Goal: Check status: Check status

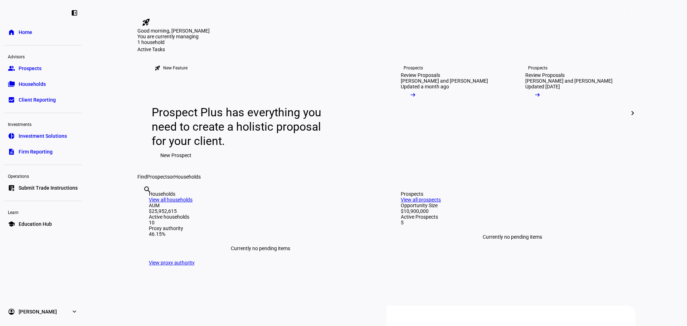
click at [36, 83] on span "Households" at bounding box center [32, 83] width 27 height 7
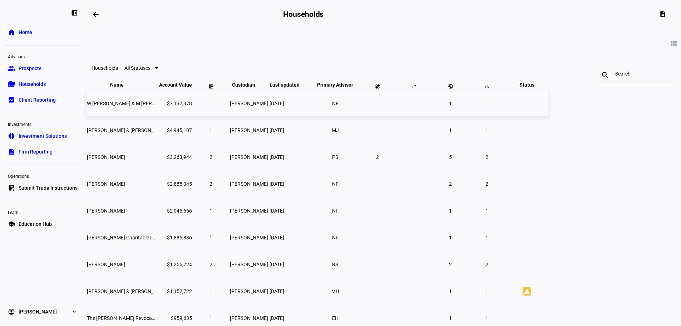
click at [180, 106] on span "W [PERSON_NAME] & M [PERSON_NAME]" at bounding box center [133, 104] width 93 height 6
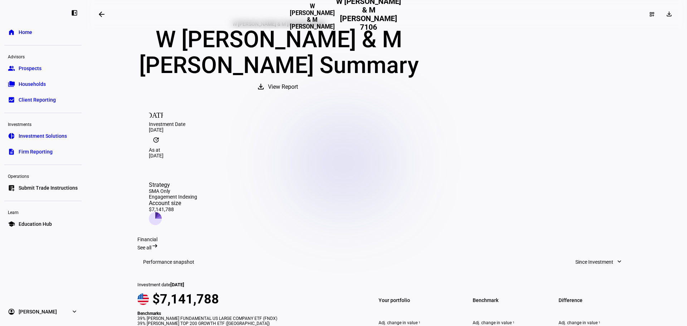
scroll to position [47, 0]
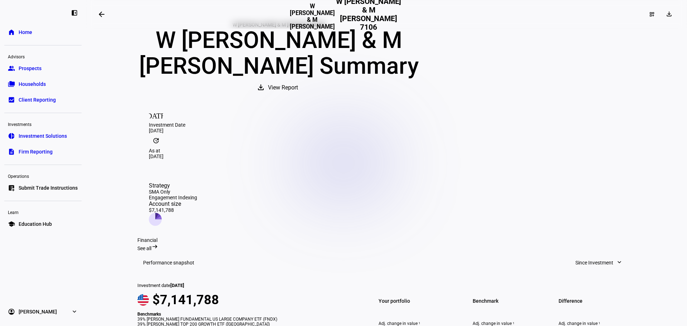
click at [102, 13] on mat-icon "arrow_backwards" at bounding box center [101, 14] width 9 height 9
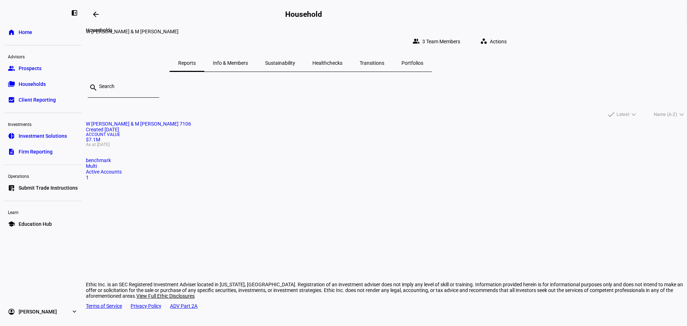
click at [99, 13] on mat-icon "arrow_backwards" at bounding box center [96, 14] width 9 height 9
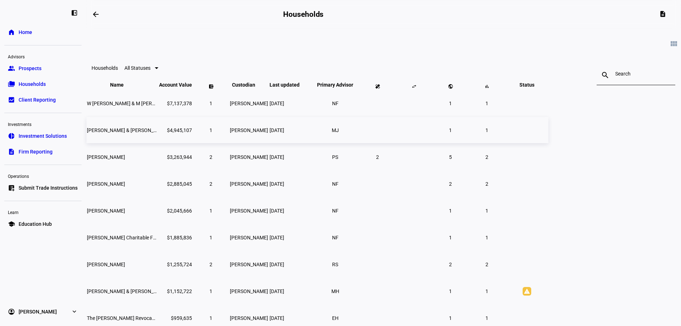
click at [158, 142] on td "[PERSON_NAME] & [PERSON_NAME] Ttee" at bounding box center [123, 130] width 72 height 26
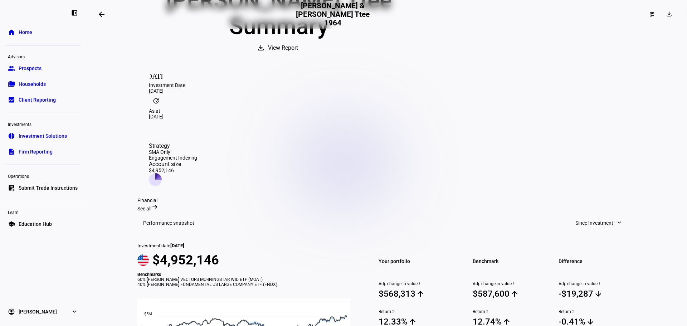
scroll to position [107, 0]
click at [102, 14] on mat-icon "arrow_backwards" at bounding box center [101, 14] width 9 height 9
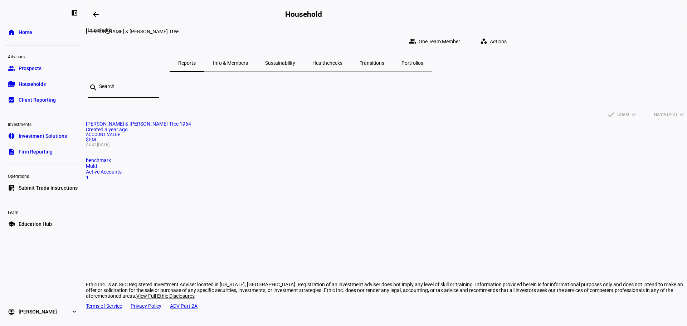
click at [98, 16] on mat-icon "arrow_backwards" at bounding box center [96, 14] width 9 height 9
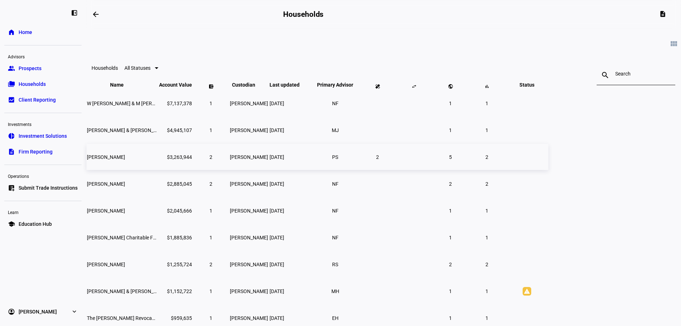
click at [125, 160] on span "[PERSON_NAME]" at bounding box center [106, 157] width 38 height 6
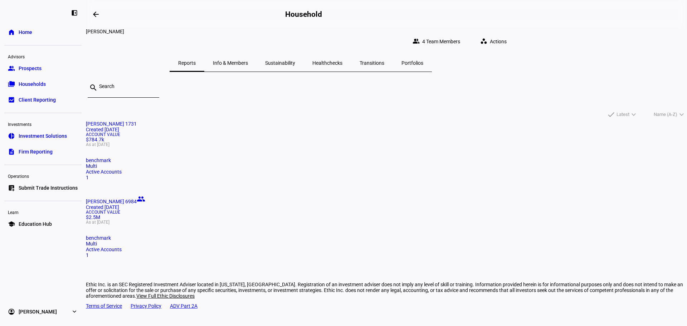
click at [233, 142] on mat-card "[PERSON_NAME] 1731 Created [DATE] Account Value $784.7k As at [DATE] benchmark …" at bounding box center [386, 150] width 601 height 59
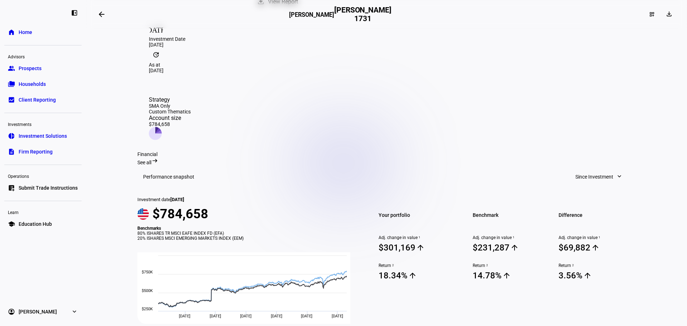
scroll to position [143, 0]
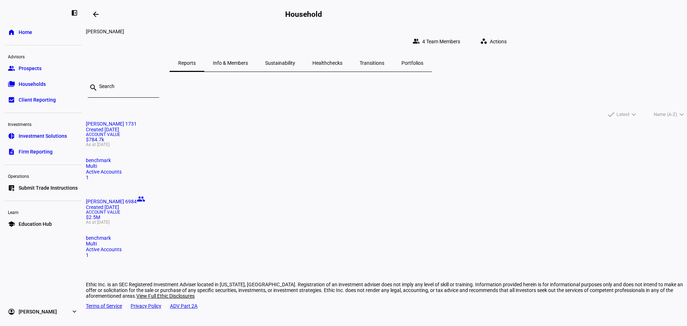
click at [137, 199] on span "[PERSON_NAME] 6984" at bounding box center [111, 202] width 51 height 6
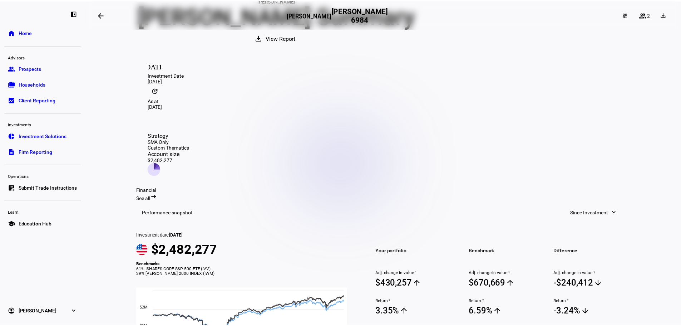
scroll to position [107, 0]
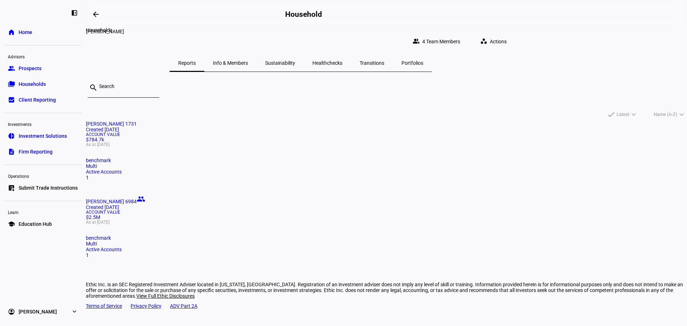
click at [100, 15] on mat-icon "arrow_backwards" at bounding box center [96, 14] width 9 height 9
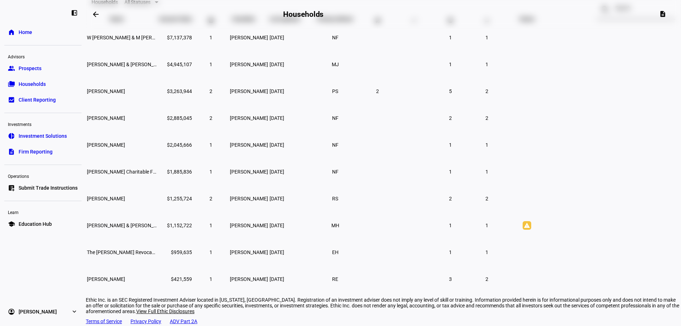
scroll to position [72, 0]
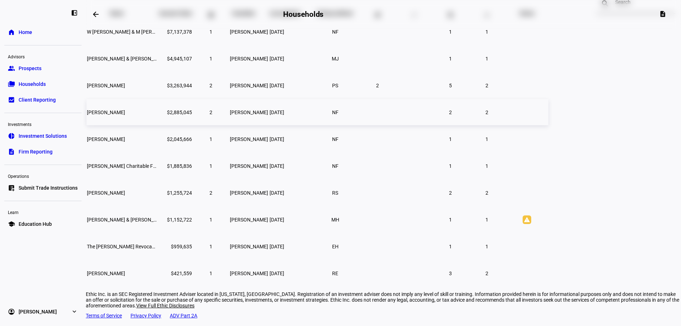
click at [125, 115] on span "[PERSON_NAME]" at bounding box center [106, 112] width 38 height 6
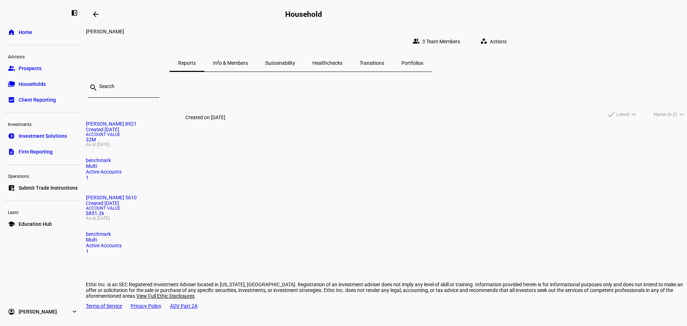
click at [199, 127] on div "Created [DATE]" at bounding box center [386, 130] width 601 height 6
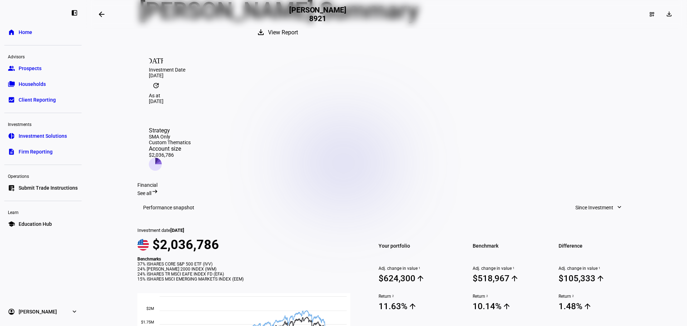
scroll to position [72, 0]
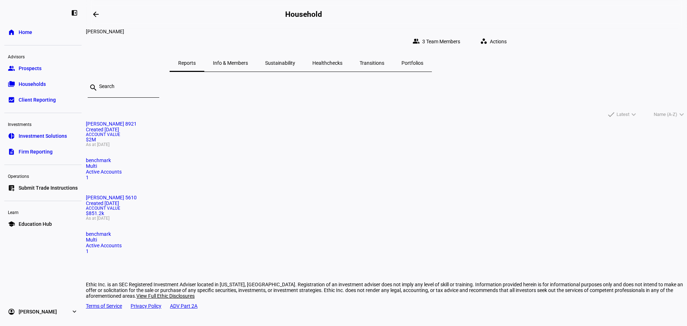
click at [137, 195] on span "[PERSON_NAME] 5610" at bounding box center [111, 198] width 51 height 6
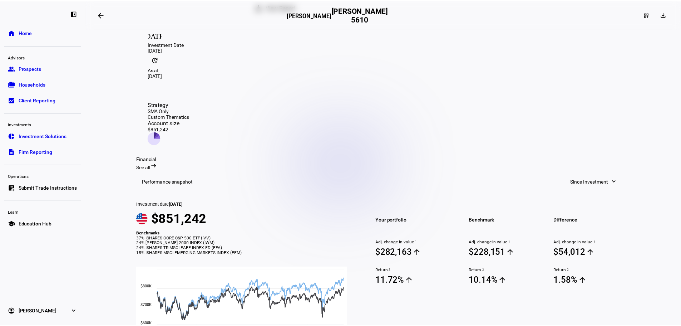
scroll to position [143, 0]
